Goal: Find specific page/section: Find specific page/section

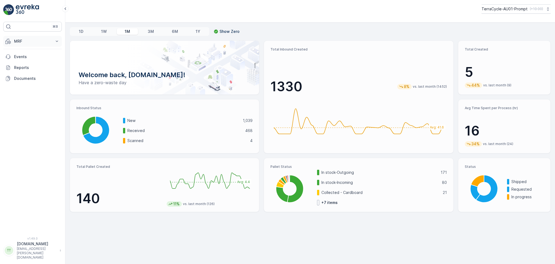
click at [44, 44] on button "MRF" at bounding box center [32, 41] width 59 height 11
click at [25, 66] on link "Pallet" at bounding box center [37, 66] width 50 height 8
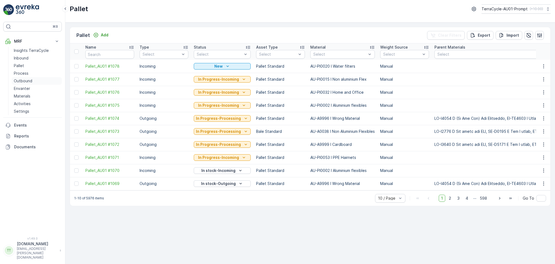
click at [25, 78] on p "Outbound" at bounding box center [23, 80] width 18 height 5
